Goal: Task Accomplishment & Management: Manage account settings

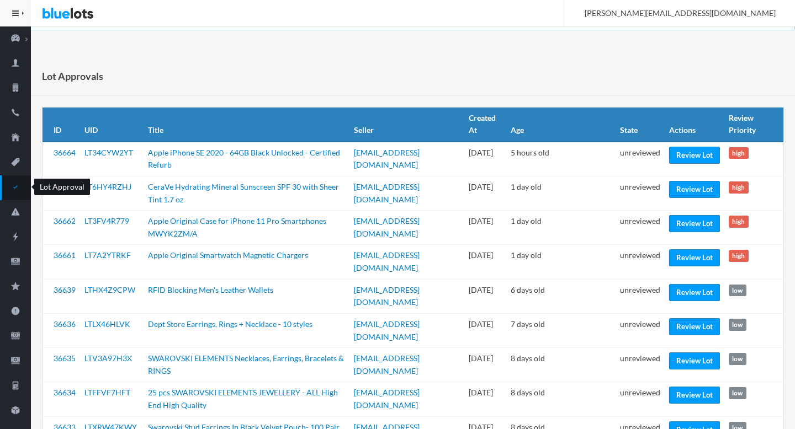
click at [18, 190] on icon "checkmark" at bounding box center [15, 187] width 31 height 10
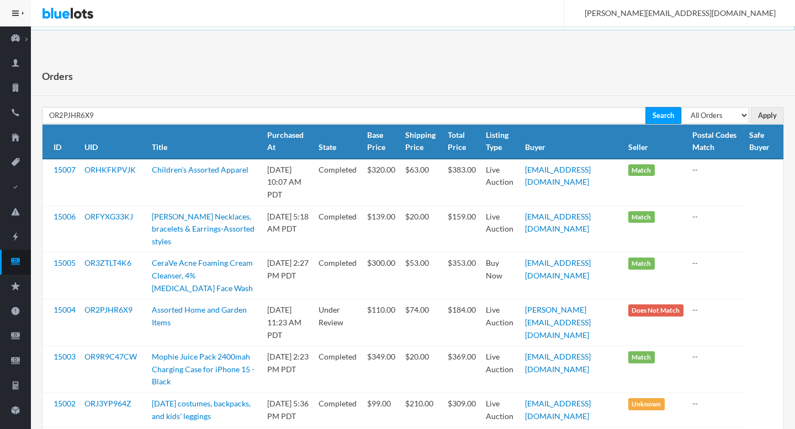
type input "OR2PJHR6X9"
click at [645, 107] on input "Search" at bounding box center [663, 115] width 36 height 17
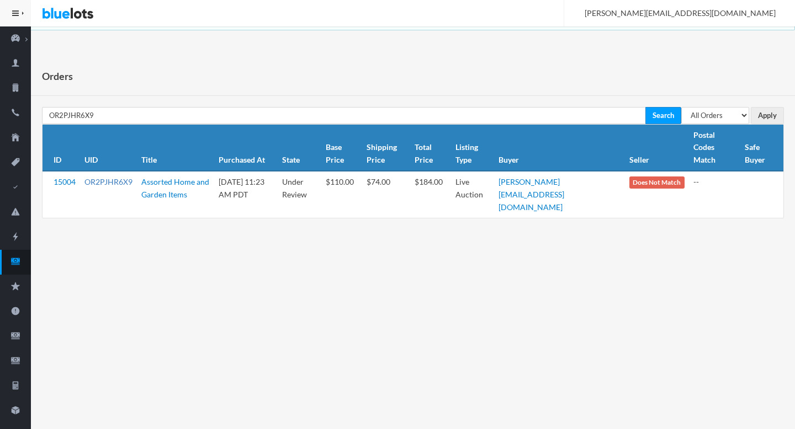
click at [108, 177] on link "OR2PJHR6X9" at bounding box center [108, 181] width 48 height 9
click at [19, 262] on icon "cash" at bounding box center [15, 261] width 9 height 7
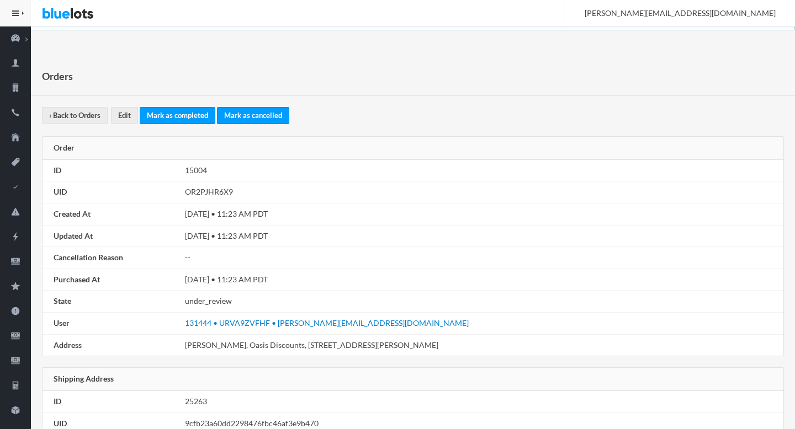
scroll to position [626, 0]
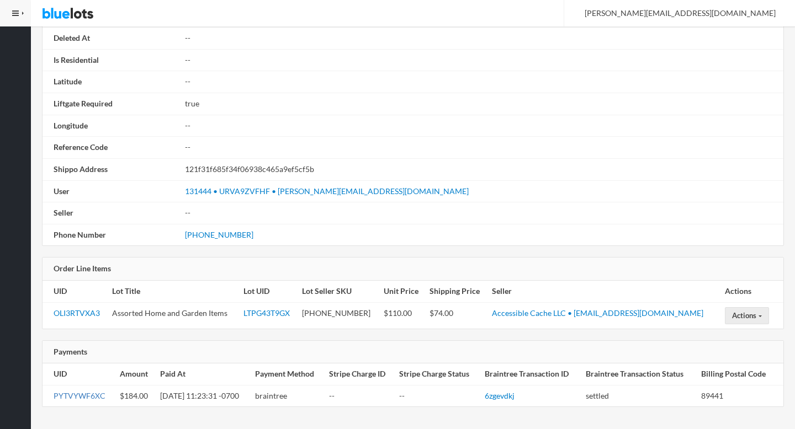
click at [73, 398] on link "PYTVYWF6XC" at bounding box center [80, 395] width 52 height 9
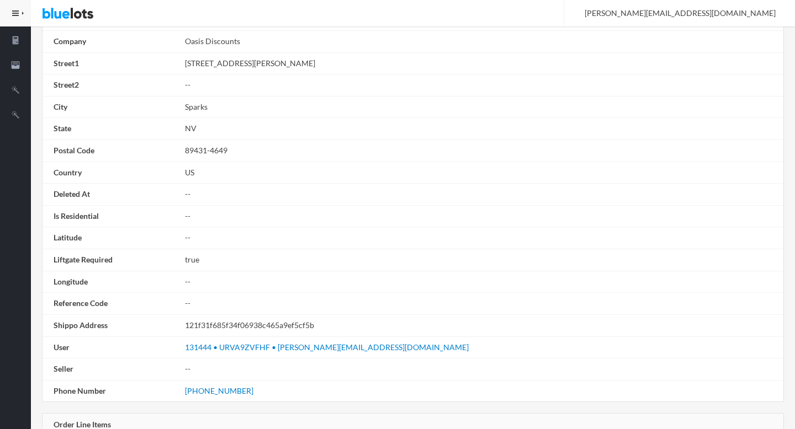
scroll to position [468, 0]
drag, startPoint x: 385, startPoint y: 351, endPoint x: 307, endPoint y: 348, distance: 78.4
click at [307, 348] on td "131444 • URVA9ZVFHF • [PERSON_NAME][EMAIL_ADDRESS][DOMAIN_NAME]" at bounding box center [481, 349] width 603 height 22
copy link "[DOMAIN_NAME]"
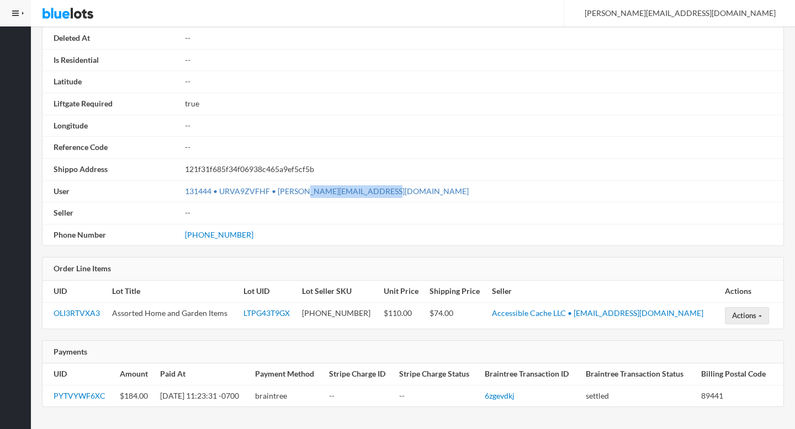
click at [299, 188] on link "131444 • URVA9ZVFHF • aleman@oasisdiscountsnv.com" at bounding box center [327, 190] width 284 height 9
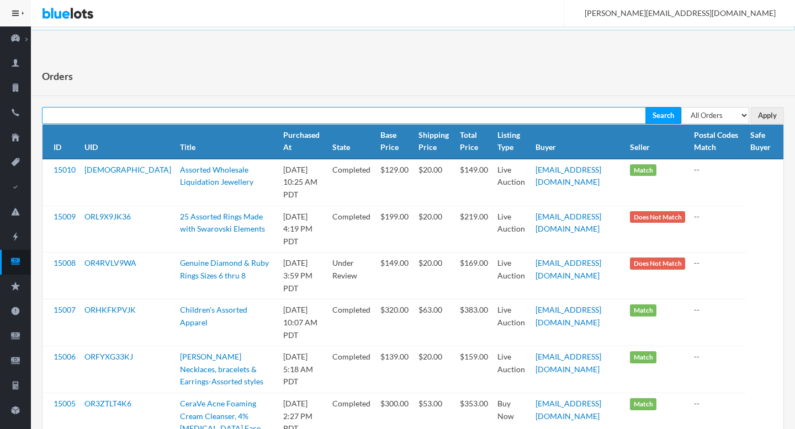
paste input "ORJ3YP964Z"
type input "ORJ3YP964Z"
click at [645, 107] on input "Search" at bounding box center [663, 115] width 36 height 17
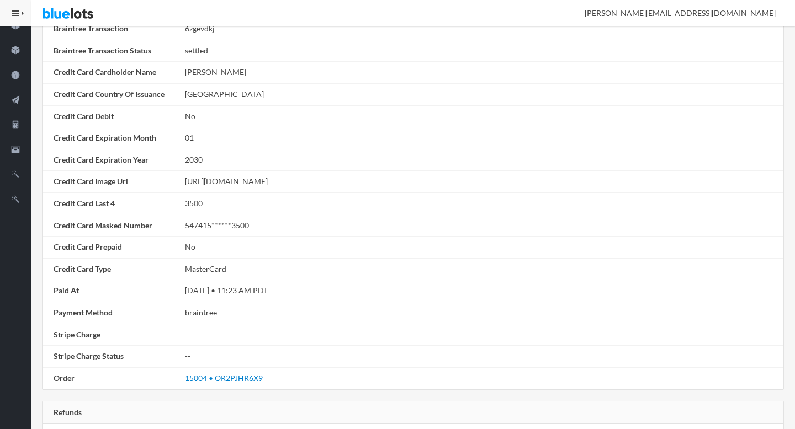
scroll to position [385, 0]
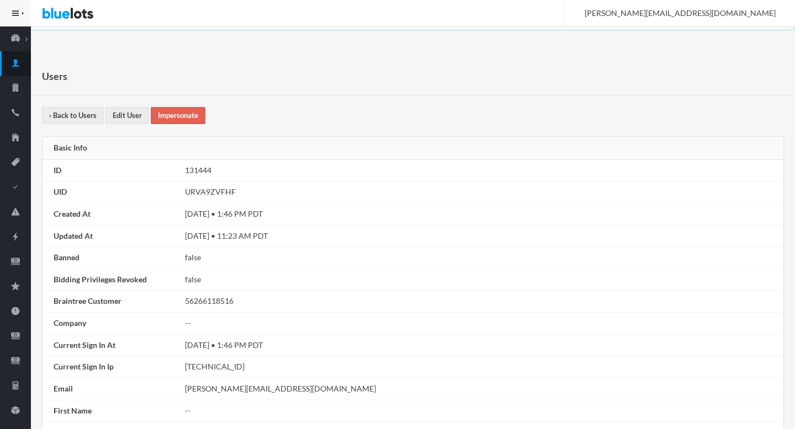
scroll to position [585, 0]
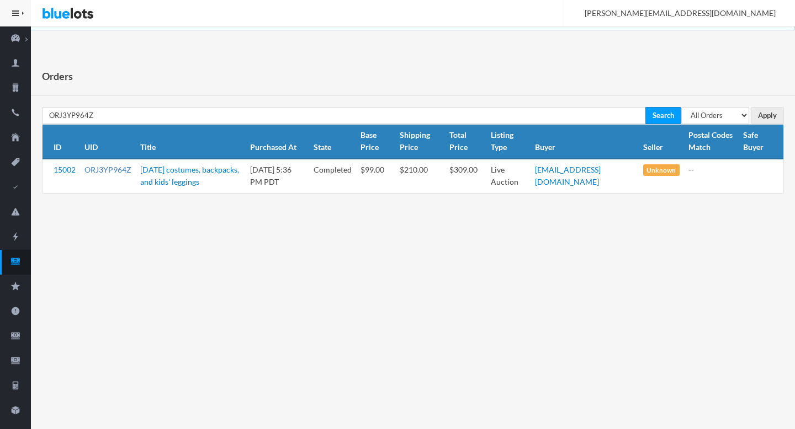
click at [105, 165] on link "ORJ3YP964Z" at bounding box center [107, 169] width 47 height 9
click at [13, 268] on link "Orders" at bounding box center [15, 262] width 31 height 25
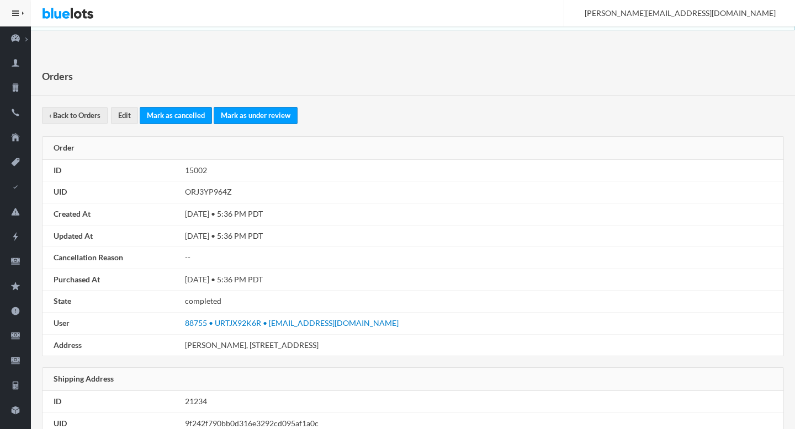
scroll to position [646, 0]
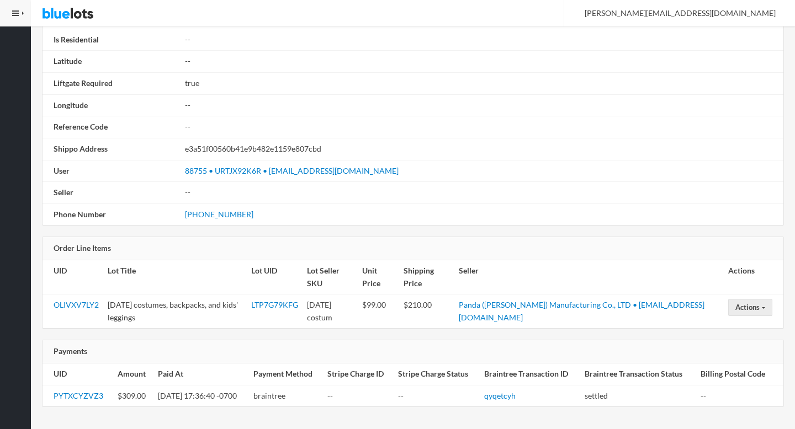
click at [130, 398] on td "$309.00" at bounding box center [133, 396] width 40 height 22
copy td "309.00"
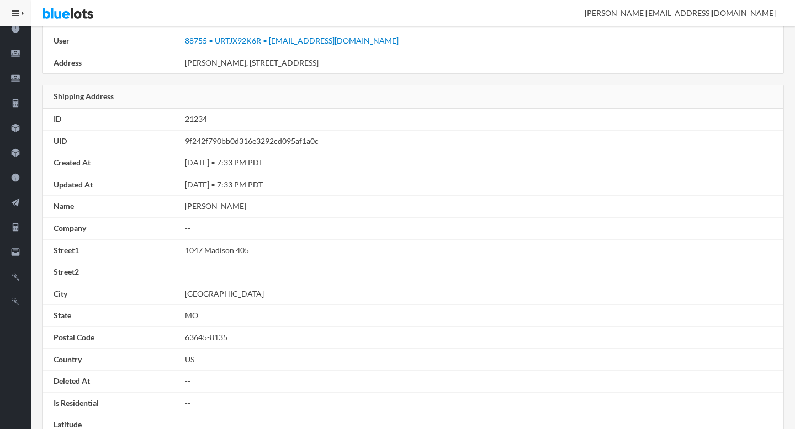
scroll to position [0, 0]
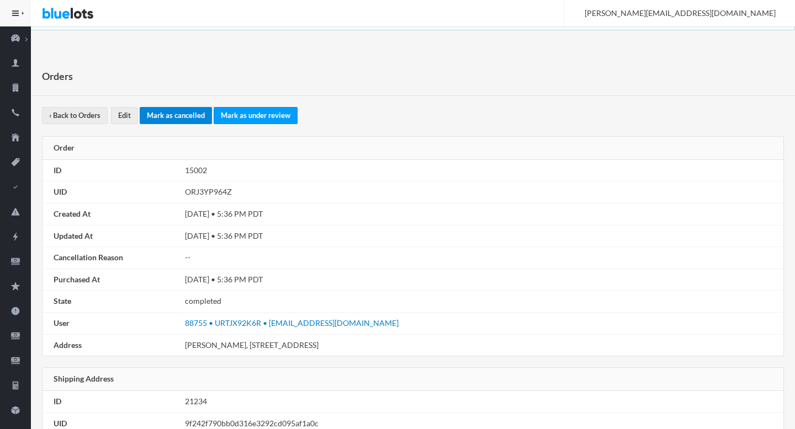
click at [163, 121] on link "Mark as cancelled" at bounding box center [176, 115] width 72 height 17
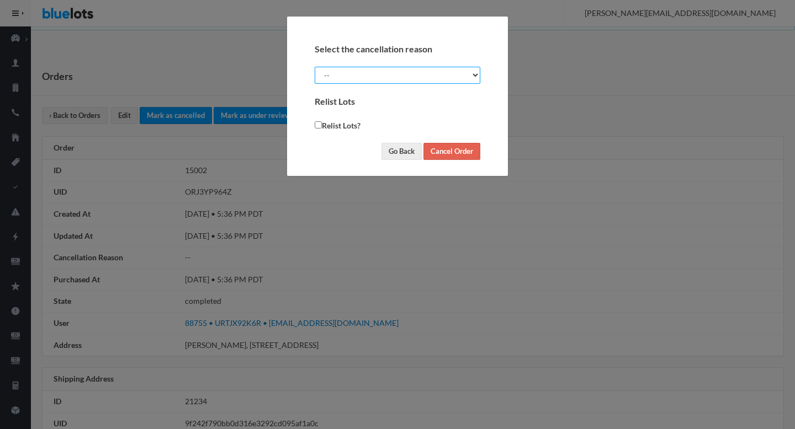
click at [418, 72] on select "-- Suspected Fraud Buyer Requested Seller Requested" at bounding box center [398, 75] width 166 height 17
click at [385, 76] on select "-- Suspected Fraud Buyer Requested Seller Requested" at bounding box center [398, 75] width 166 height 17
select select "seller_requested"
click at [441, 156] on input "Cancel Order" at bounding box center [451, 151] width 57 height 17
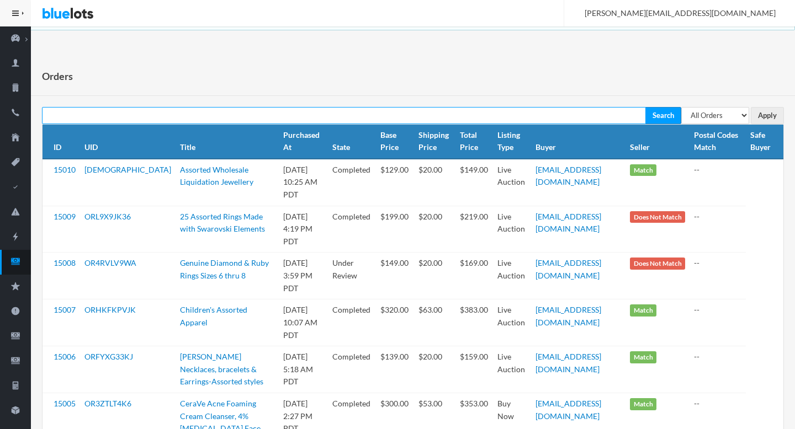
paste input "[EMAIL_ADDRESS][DOMAIN_NAME]"
type input "[EMAIL_ADDRESS][DOMAIN_NAME]"
click at [645, 107] on input "Search" at bounding box center [663, 115] width 36 height 17
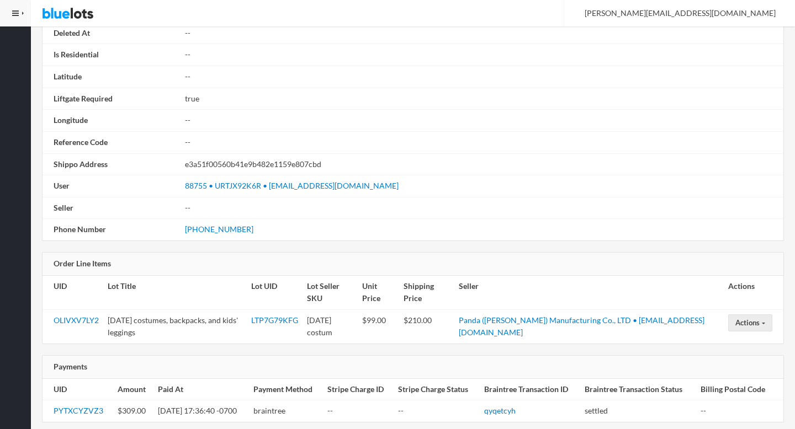
scroll to position [688, 0]
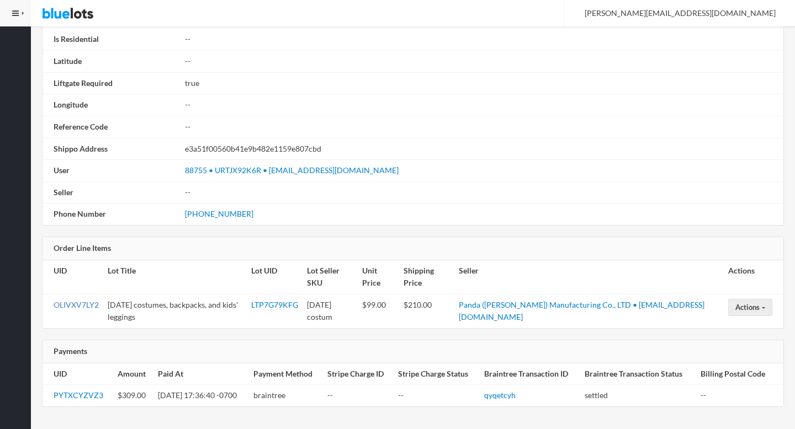
click at [80, 308] on link "OLIVXV7LY2" at bounding box center [76, 304] width 45 height 9
click at [79, 389] on td "PYTXCYZVZ3" at bounding box center [77, 396] width 71 height 22
click at [82, 399] on link "PYTXCYZVZ3" at bounding box center [79, 395] width 50 height 9
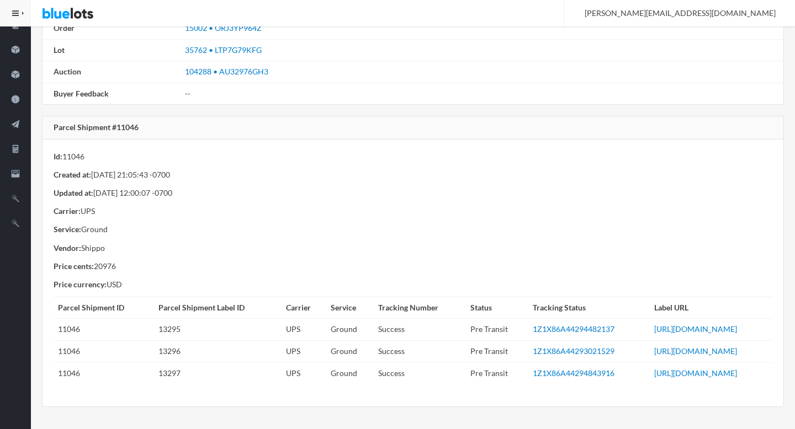
scroll to position [523, 0]
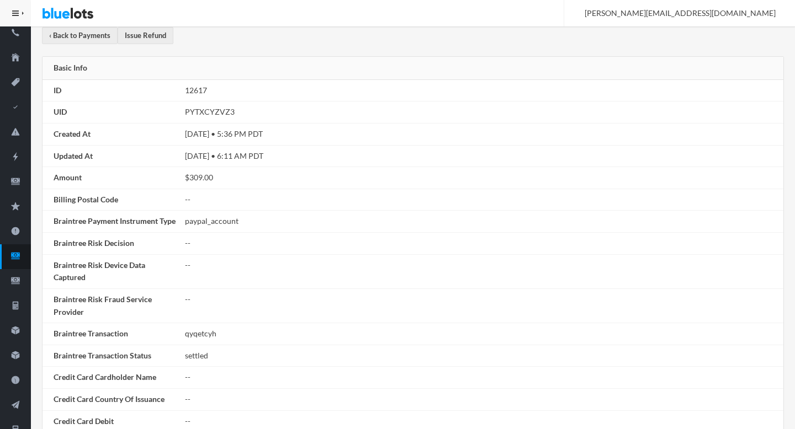
scroll to position [3, 0]
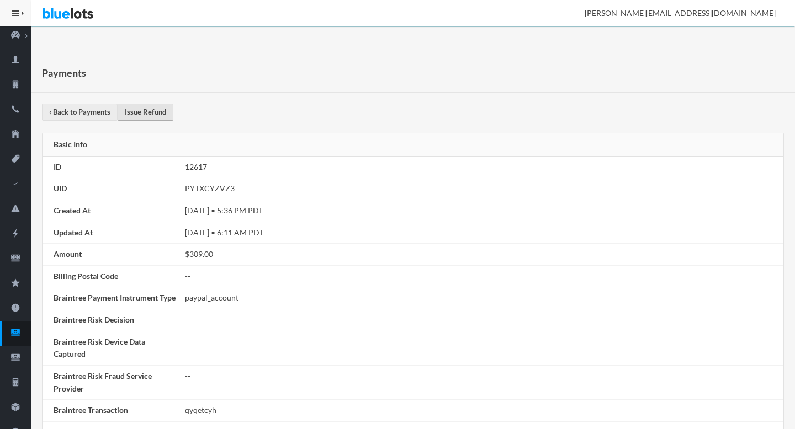
click at [137, 112] on link "Issue Refund" at bounding box center [146, 112] width 56 height 17
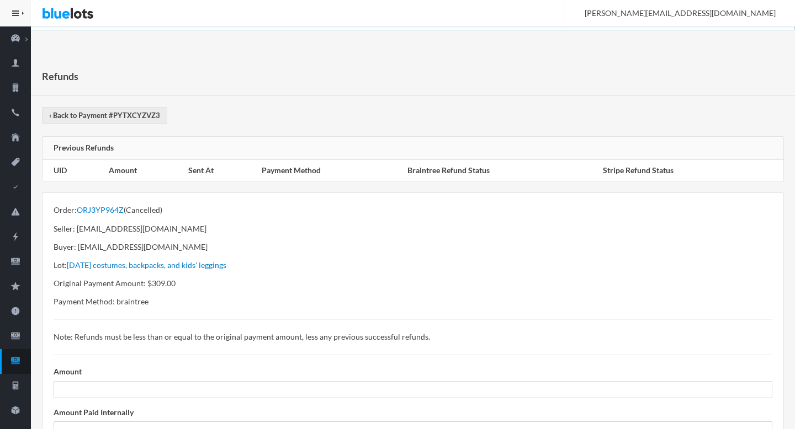
click at [163, 280] on p "Original Payment Amount: $309.00" at bounding box center [413, 284] width 718 height 13
copy p "309.00"
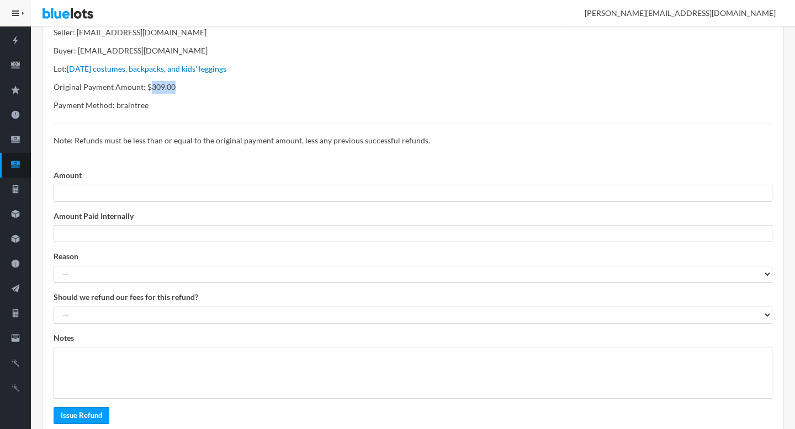
scroll to position [218, 0]
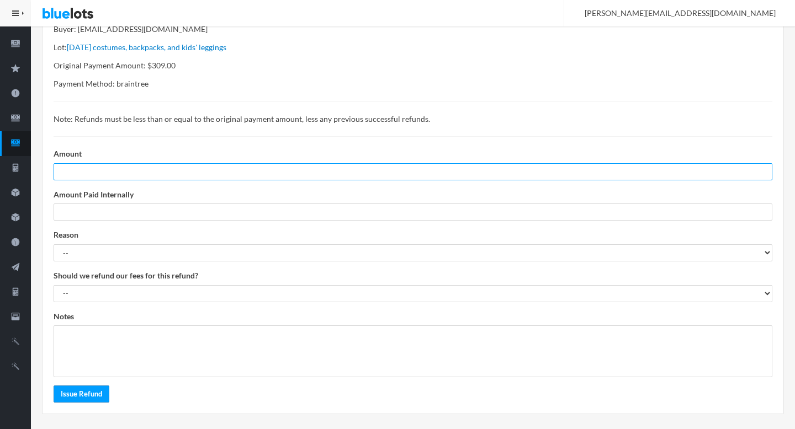
click at [88, 170] on input "number" at bounding box center [413, 171] width 718 height 17
paste input "309.00"
type input "309.00"
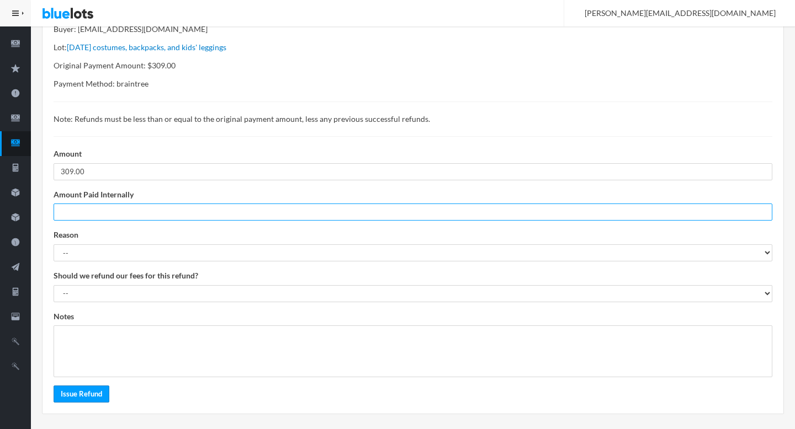
click at [93, 207] on input "number" at bounding box center [413, 212] width 718 height 17
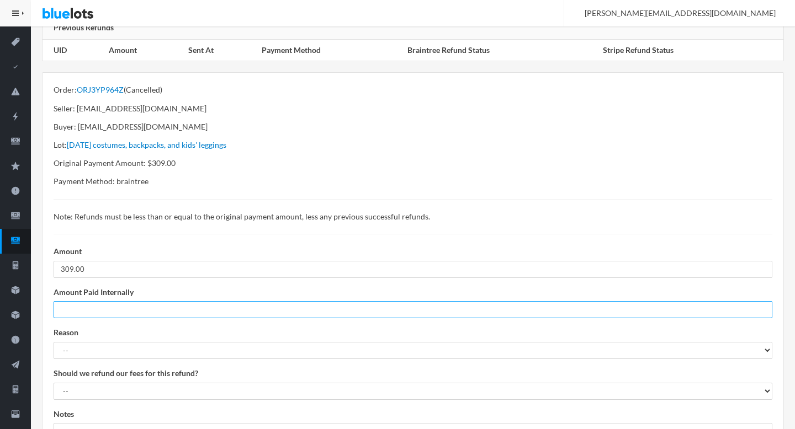
scroll to position [113, 0]
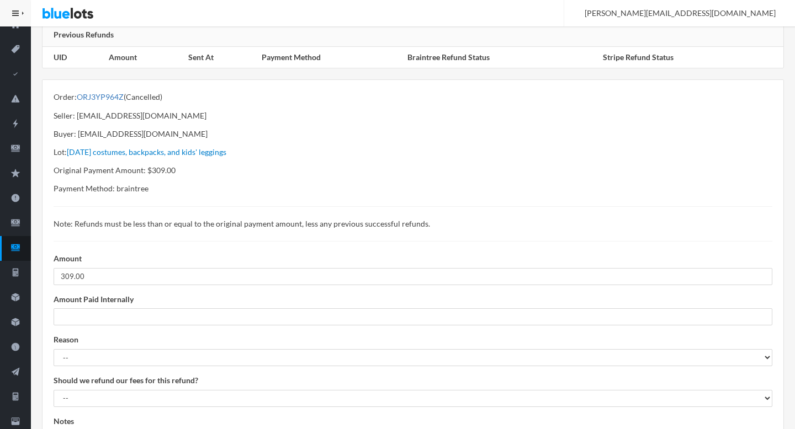
click at [108, 98] on link "ORJ3YP964Z" at bounding box center [100, 96] width 47 height 9
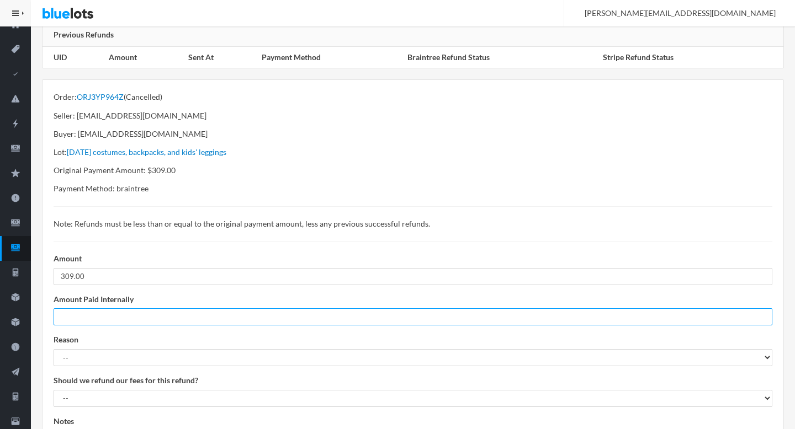
click at [130, 318] on input "number" at bounding box center [413, 316] width 718 height 17
type input "0"
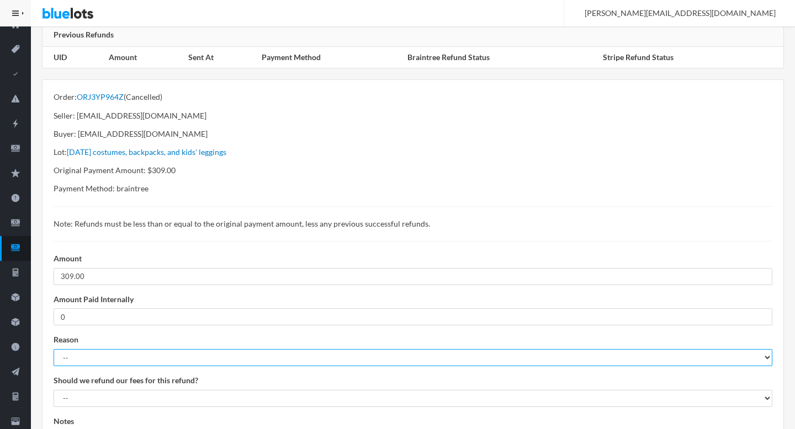
click at [156, 358] on select "-- Suspected Fraud Missing Items Damaged Items Shipping Loss Or Damage Customer…" at bounding box center [413, 357] width 718 height 17
select select "seller_requested_order_cancellation"
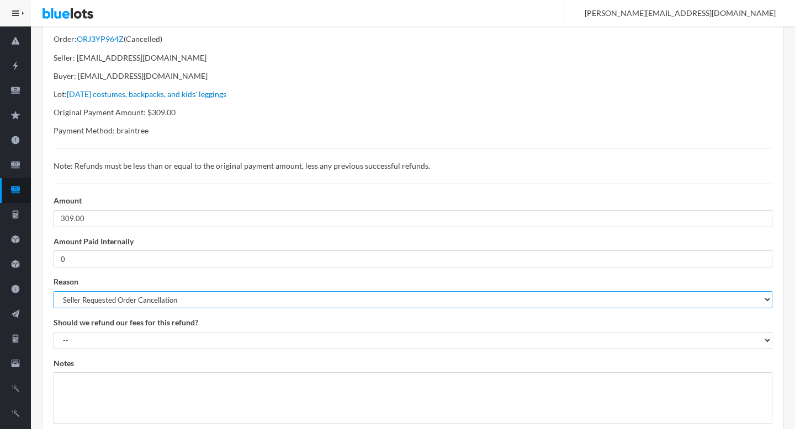
scroll to position [225, 0]
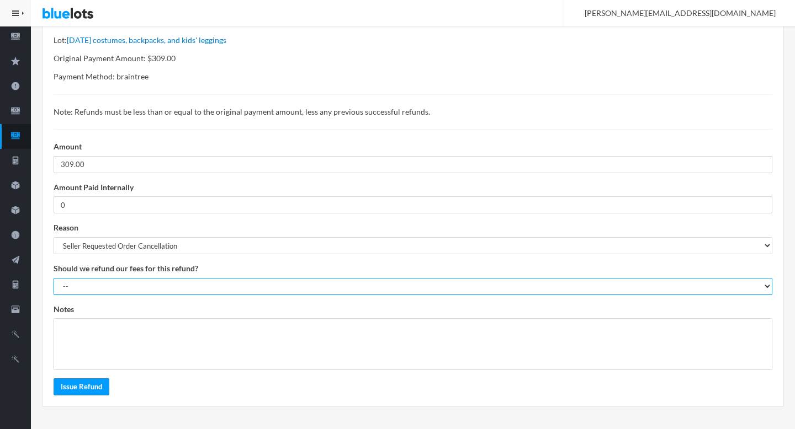
click at [107, 282] on select "-- YES - Refund commission and payment processing fee NO - Do not refund commis…" at bounding box center [413, 286] width 718 height 17
select select "0"
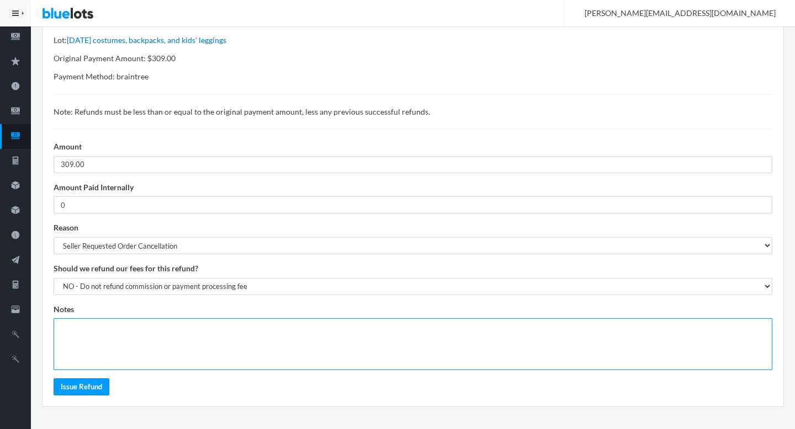
click at [102, 348] on textarea at bounding box center [413, 344] width 718 height 52
paste textarea "https://bluelots.zendesk.com/agent/tickets/14978"
type textarea "https://bluelots.zendesk.com/agent/tickets/14978"
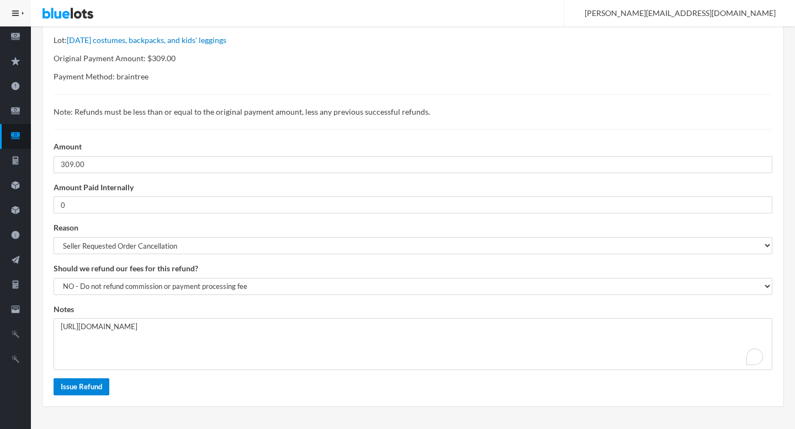
click at [89, 387] on input "Issue Refund" at bounding box center [82, 387] width 56 height 17
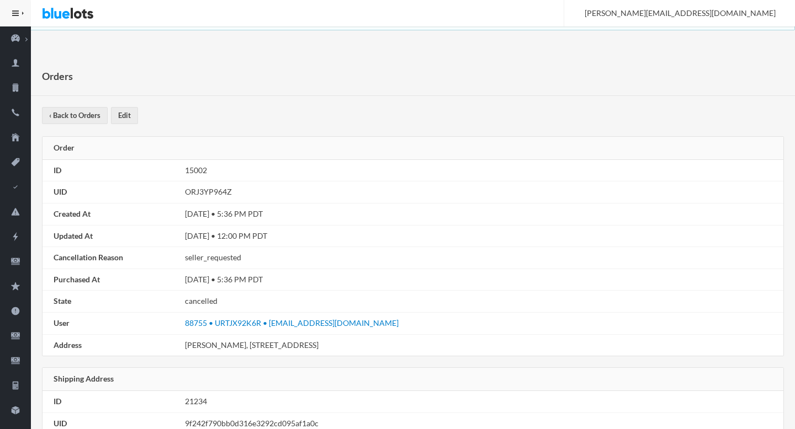
click at [217, 189] on td "ORJ3YP964Z" at bounding box center [481, 193] width 603 height 22
copy td "ORJ3YP964Z"
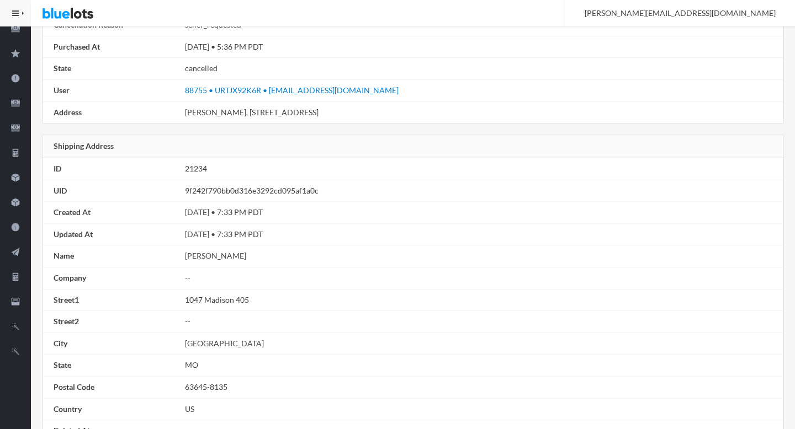
scroll to position [646, 0]
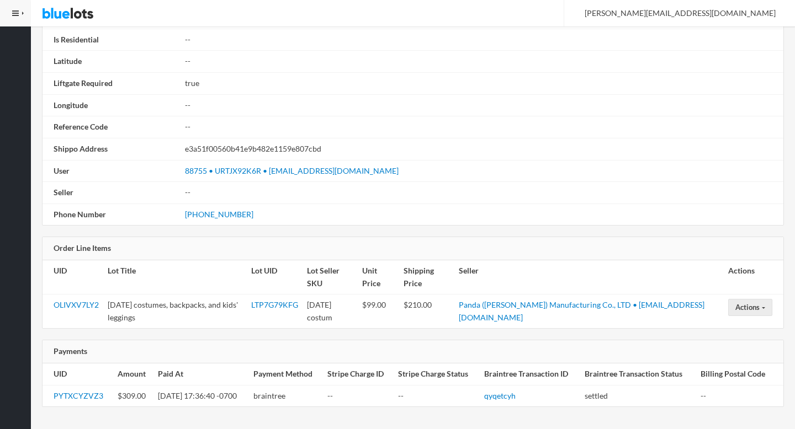
click at [595, 299] on td "Panda ([PERSON_NAME]) Manufacturing Co., LTD • [EMAIL_ADDRESS][DOMAIN_NAME]" at bounding box center [588, 312] width 269 height 34
click at [595, 302] on link "Panda ([PERSON_NAME]) Manufacturing Co., LTD • [EMAIL_ADDRESS][DOMAIN_NAME]" at bounding box center [582, 311] width 246 height 22
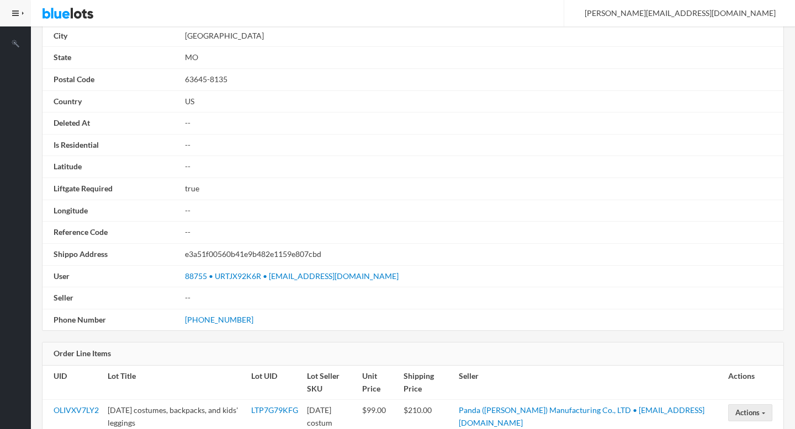
scroll to position [0, 0]
